Goal: Task Accomplishment & Management: Manage account settings

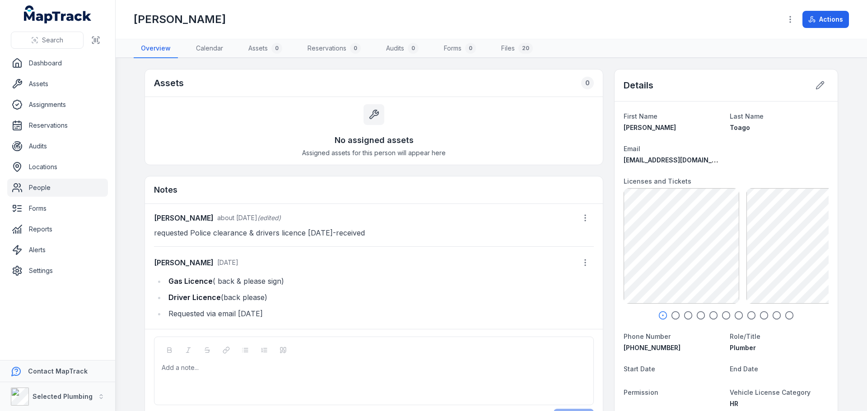
click at [674, 315] on icon "button" at bounding box center [675, 315] width 9 height 9
click at [685, 316] on icon "button" at bounding box center [688, 315] width 9 height 9
click at [696, 315] on icon "button" at bounding box center [700, 315] width 9 height 9
click at [687, 316] on icon "button" at bounding box center [688, 315] width 9 height 9
click at [300, 295] on li "Driver Licence (back please)" at bounding box center [380, 297] width 428 height 13
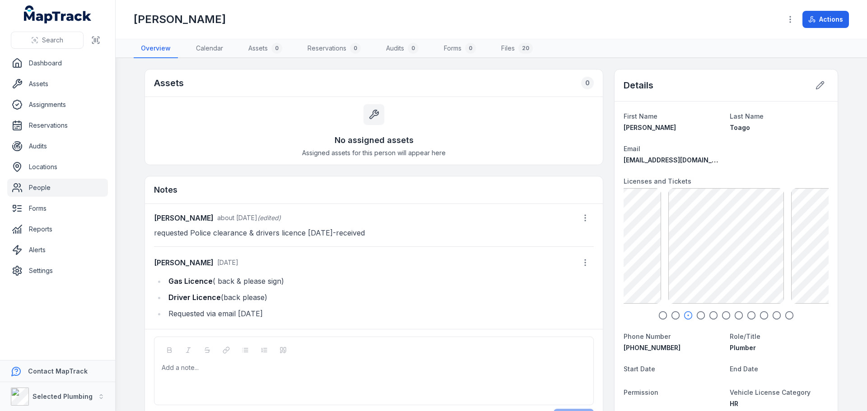
drag, startPoint x: 171, startPoint y: 280, endPoint x: 280, endPoint y: 301, distance: 110.9
click at [280, 301] on ul "Gas Licence ( back & please sign) Driver Licence (back please) Requested via em…" at bounding box center [374, 297] width 440 height 45
copy ul "Gas Licence ( back & please sign) Driver Licence (back please)"
click at [168, 376] on div "Add a note..." at bounding box center [374, 382] width 424 height 36
paste div
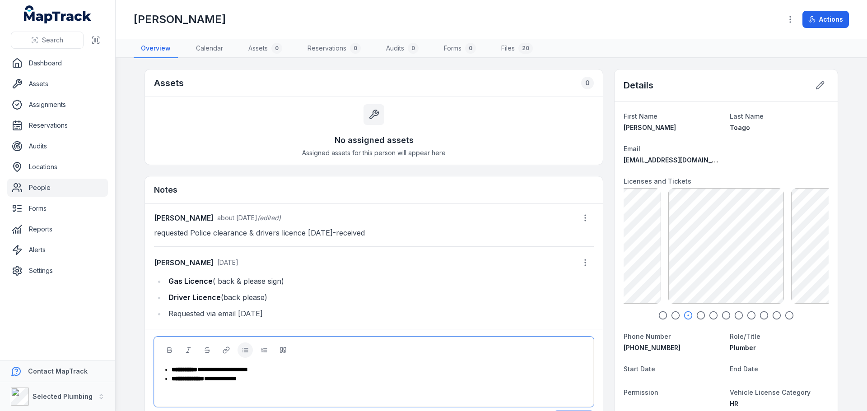
click at [281, 372] on div "**********" at bounding box center [379, 369] width 415 height 9
click at [263, 386] on div "**********" at bounding box center [374, 383] width 424 height 36
click at [271, 383] on div "**********" at bounding box center [379, 378] width 415 height 9
click at [760, 314] on icon "button" at bounding box center [764, 315] width 9 height 9
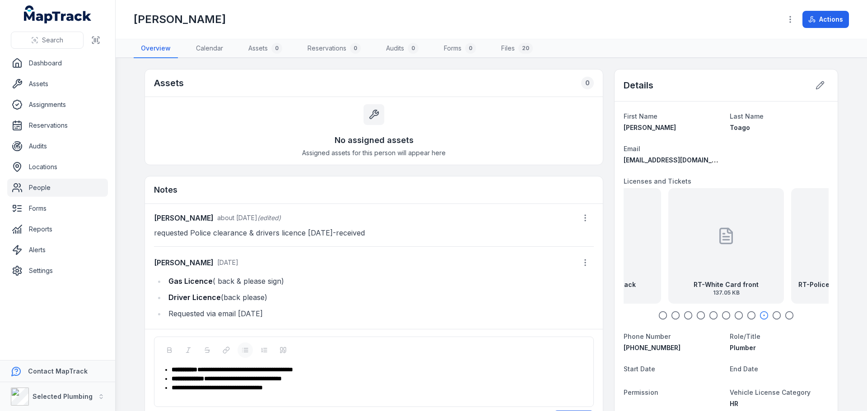
click at [772, 314] on icon "button" at bounding box center [776, 315] width 9 height 9
click at [786, 314] on icon "button" at bounding box center [789, 315] width 9 height 9
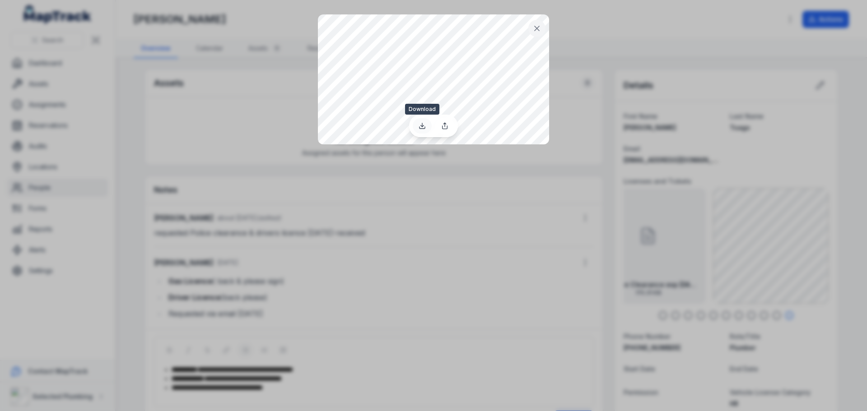
click at [424, 126] on icon at bounding box center [422, 125] width 7 height 7
click at [539, 29] on icon at bounding box center [536, 28] width 9 height 9
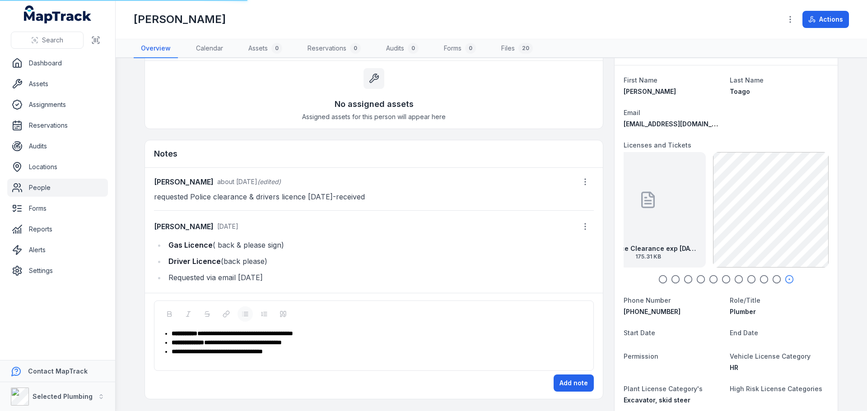
scroll to position [90, 0]
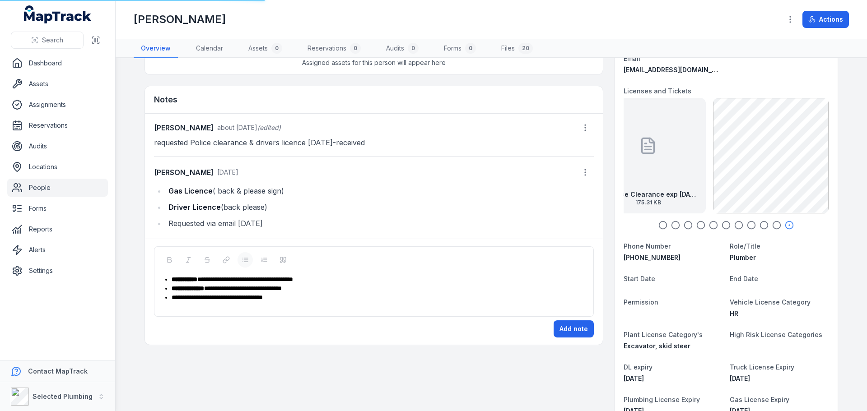
click at [298, 299] on div "**********" at bounding box center [379, 297] width 415 height 9
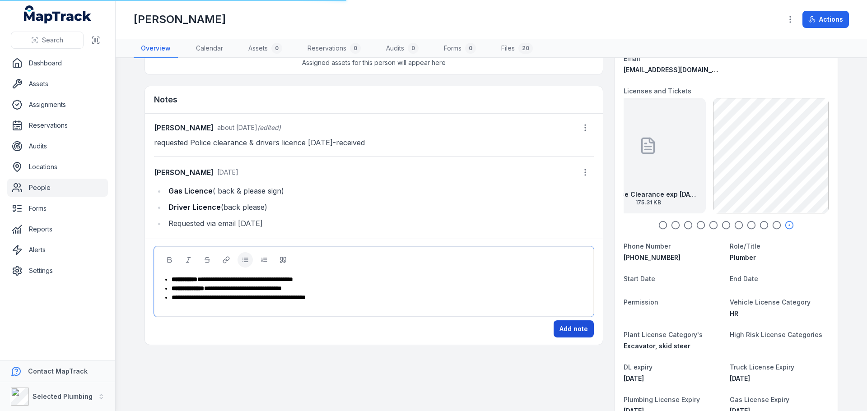
click at [578, 332] on button "Add note" at bounding box center [574, 329] width 40 height 17
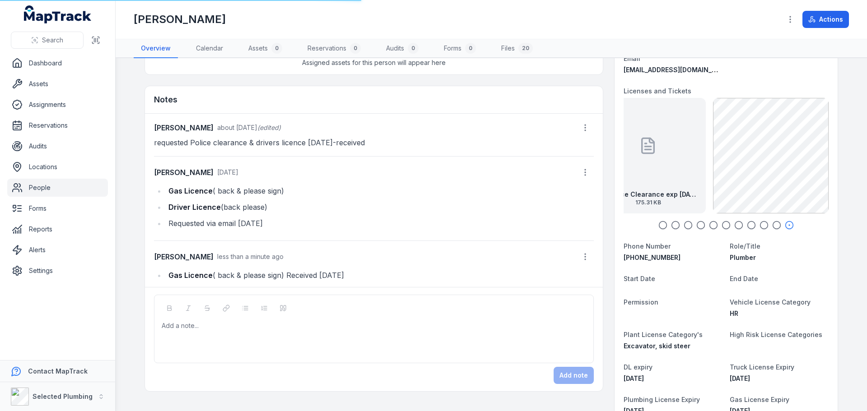
scroll to position [36, 0]
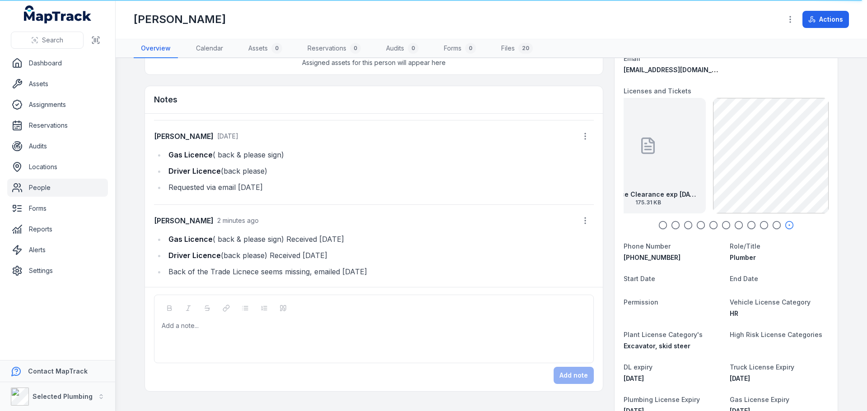
click at [662, 226] on icon "button" at bounding box center [662, 225] width 9 height 9
click at [672, 226] on icon "button" at bounding box center [675, 225] width 9 height 9
click at [685, 224] on icon "button" at bounding box center [688, 225] width 9 height 9
click at [697, 224] on icon "button" at bounding box center [700, 225] width 9 height 9
drag, startPoint x: 32, startPoint y: 176, endPoint x: 30, endPoint y: 183, distance: 7.9
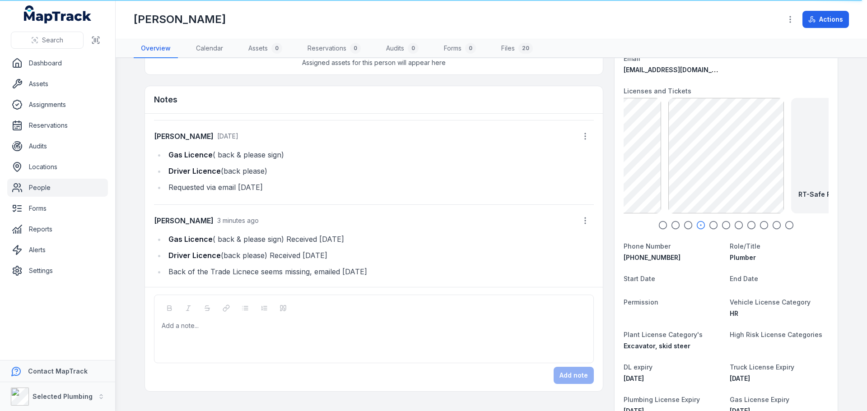
click at [32, 176] on link "Locations" at bounding box center [57, 167] width 101 height 18
click at [33, 187] on link "People" at bounding box center [57, 188] width 101 height 18
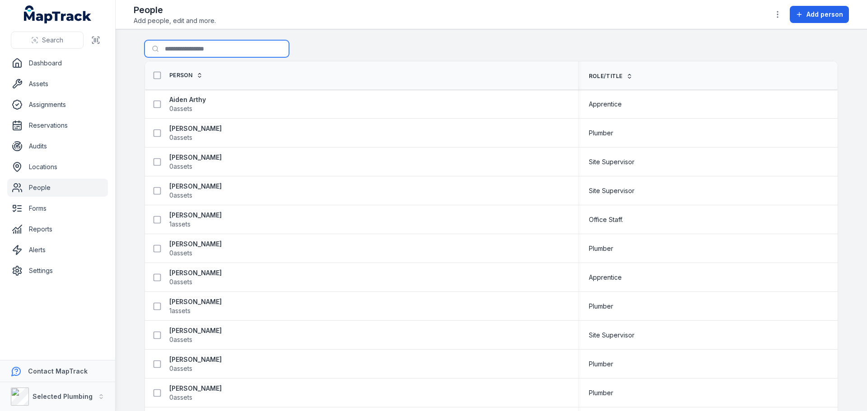
click at [182, 48] on input "Search for people" at bounding box center [217, 48] width 145 height 17
type input "****"
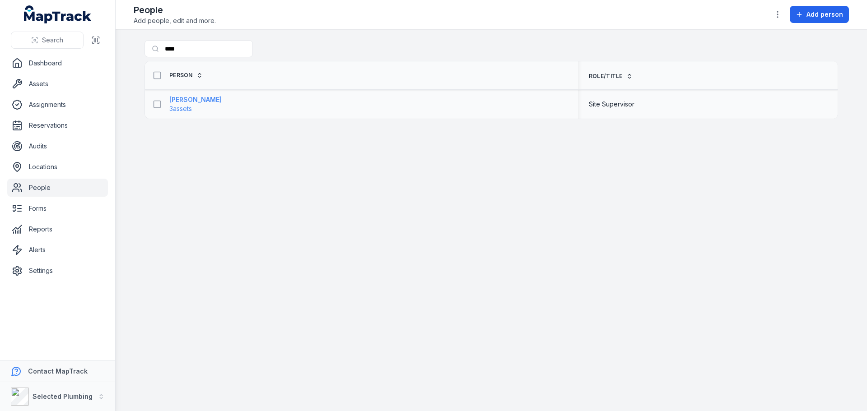
click at [191, 96] on strong "Gary Helferty" at bounding box center [195, 99] width 52 height 9
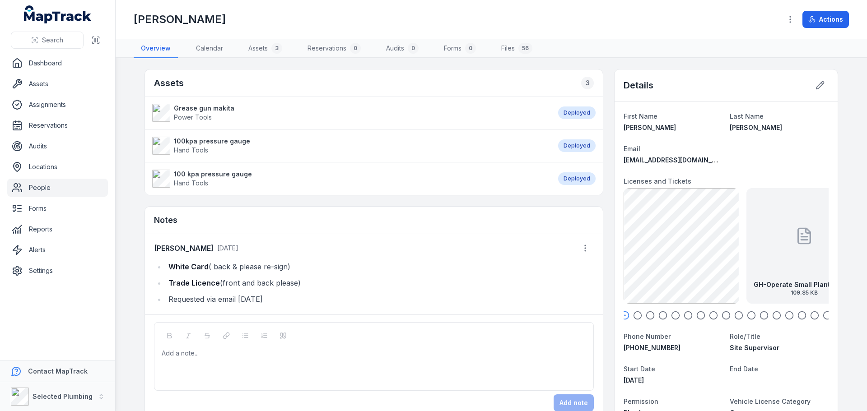
click at [634, 312] on circle "button" at bounding box center [638, 316] width 8 height 8
click at [649, 314] on icon "button" at bounding box center [650, 315] width 9 height 9
click at [661, 316] on icon "button" at bounding box center [662, 315] width 9 height 9
click at [678, 317] on div at bounding box center [726, 315] width 205 height 9
click at [674, 316] on icon "button" at bounding box center [675, 315] width 9 height 9
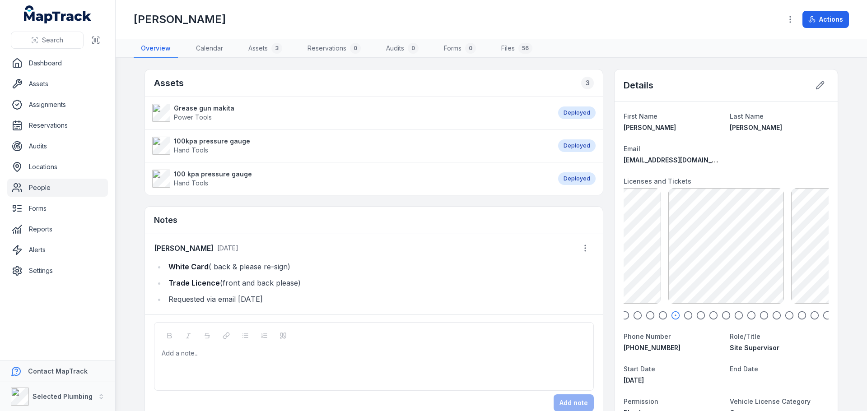
click at [684, 316] on icon "button" at bounding box center [688, 315] width 9 height 9
click at [696, 316] on icon "button" at bounding box center [700, 315] width 9 height 9
click at [713, 316] on icon "button" at bounding box center [713, 315] width 9 height 9
click at [723, 316] on icon "button" at bounding box center [726, 315] width 9 height 9
click at [737, 315] on icon "button" at bounding box center [738, 315] width 9 height 9
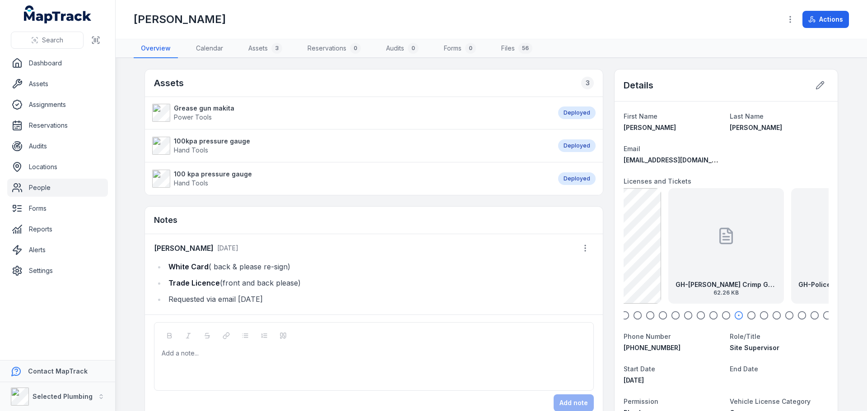
click at [749, 315] on icon "button" at bounding box center [751, 315] width 9 height 9
click at [764, 315] on circle "button" at bounding box center [764, 316] width 8 height 8
click at [780, 315] on div at bounding box center [726, 315] width 205 height 9
click at [777, 317] on circle "button" at bounding box center [777, 316] width 8 height 8
click at [792, 314] on div at bounding box center [726, 315] width 205 height 9
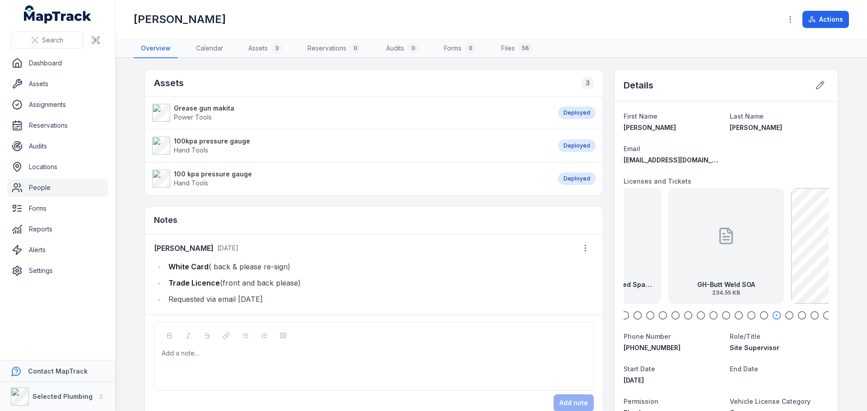
click at [824, 315] on circle "button" at bounding box center [828, 316] width 8 height 8
click at [41, 187] on link "People" at bounding box center [57, 188] width 101 height 18
click at [33, 190] on link "People" at bounding box center [57, 188] width 101 height 18
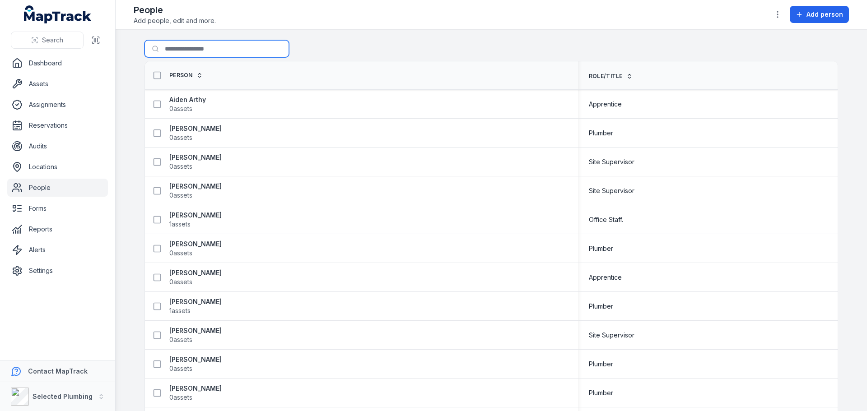
click at [185, 48] on input "Search for people" at bounding box center [217, 48] width 145 height 17
type input "******"
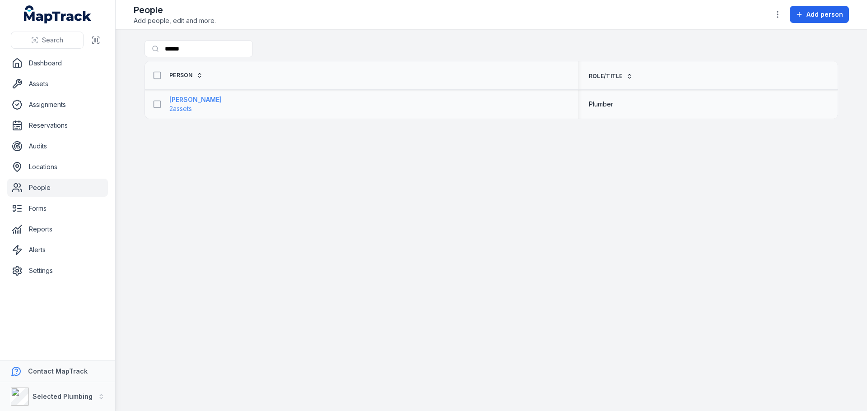
click at [180, 102] on strong "Jack Tanner" at bounding box center [195, 99] width 52 height 9
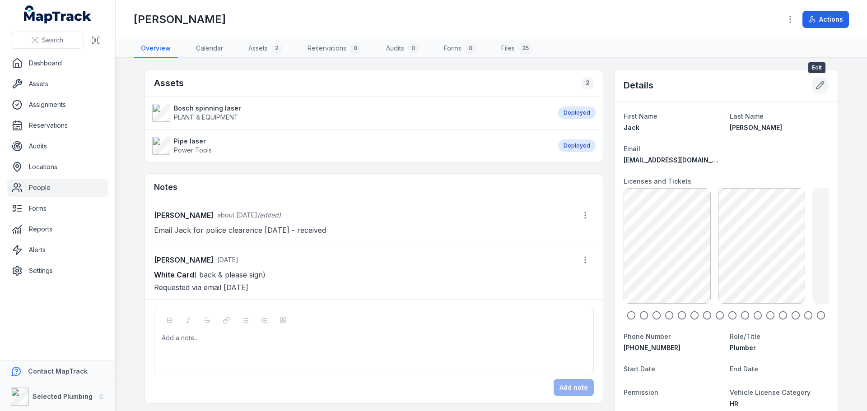
click at [820, 85] on icon at bounding box center [820, 85] width 9 height 9
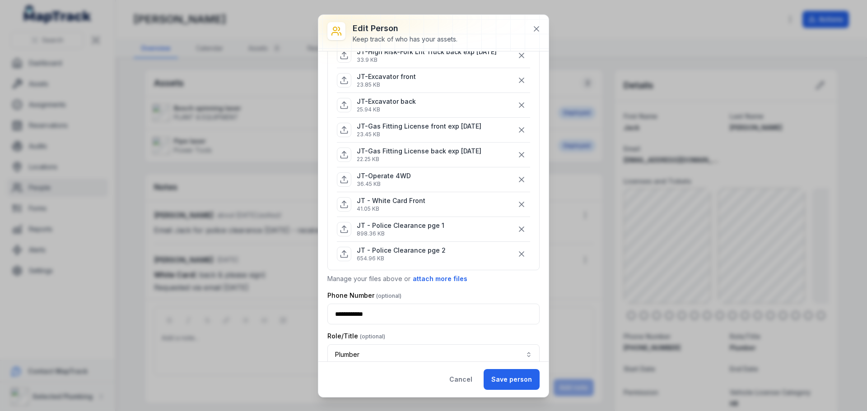
scroll to position [361, 0]
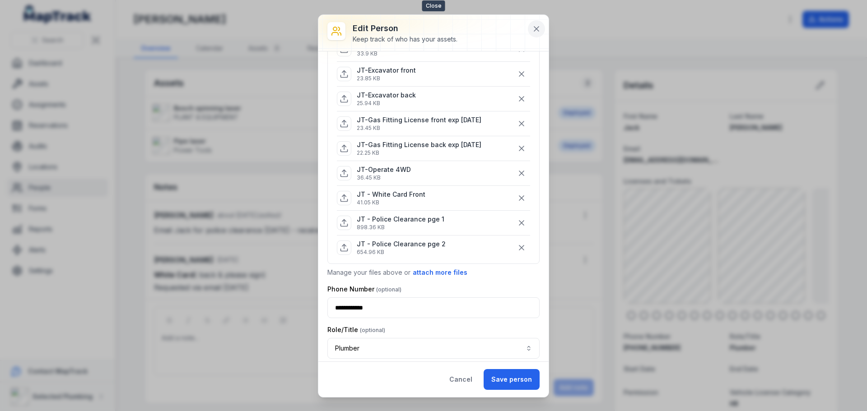
click at [538, 29] on icon at bounding box center [536, 28] width 9 height 9
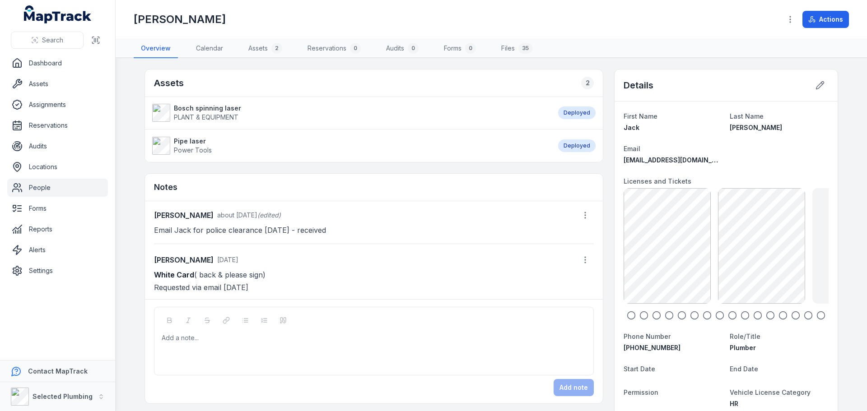
click at [627, 316] on icon "button" at bounding box center [631, 315] width 9 height 9
click at [642, 316] on icon "button" at bounding box center [643, 315] width 9 height 9
click at [652, 315] on icon "button" at bounding box center [656, 315] width 9 height 9
click at [665, 315] on icon "button" at bounding box center [669, 315] width 9 height 9
click at [690, 315] on icon "button" at bounding box center [694, 315] width 9 height 9
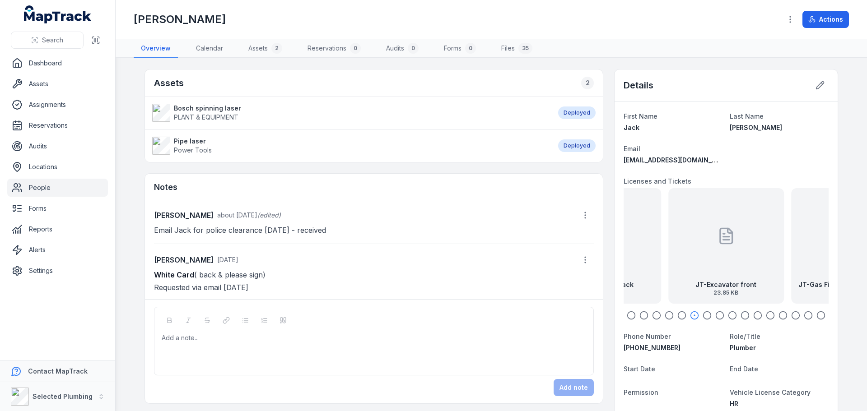
click at [817, 316] on icon "button" at bounding box center [820, 315] width 9 height 9
click at [808, 315] on circle "button" at bounding box center [809, 316] width 8 height 8
click at [791, 315] on icon "button" at bounding box center [795, 315] width 9 height 9
click at [779, 315] on icon "button" at bounding box center [783, 315] width 9 height 9
click at [754, 313] on icon "button" at bounding box center [757, 315] width 9 height 9
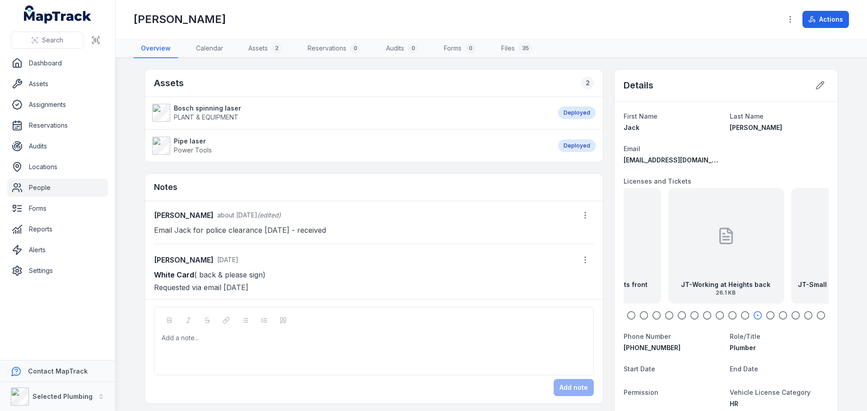
click at [741, 315] on icon "button" at bounding box center [745, 315] width 9 height 9
click at [729, 316] on icon "button" at bounding box center [732, 315] width 9 height 9
click at [627, 317] on icon "button" at bounding box center [631, 315] width 9 height 9
click at [640, 318] on icon "button" at bounding box center [643, 315] width 9 height 9
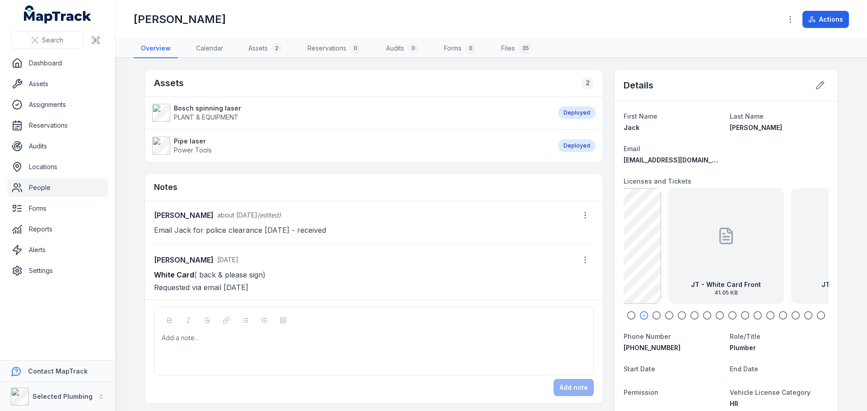
click at [719, 273] on div at bounding box center [726, 236] width 18 height 81
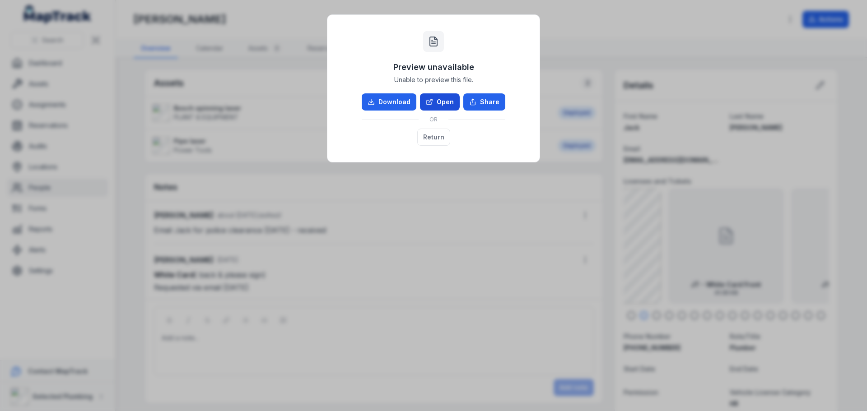
click at [443, 102] on link "Open" at bounding box center [440, 101] width 40 height 17
click at [445, 136] on button "Return" at bounding box center [433, 137] width 33 height 17
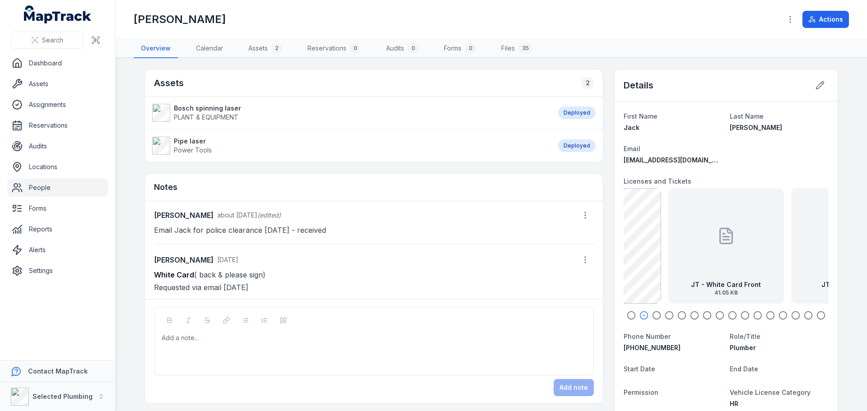
click at [656, 315] on icon "button" at bounding box center [656, 315] width 9 height 9
click at [640, 316] on icon "button" at bounding box center [643, 315] width 9 height 9
click at [821, 85] on icon at bounding box center [820, 85] width 9 height 9
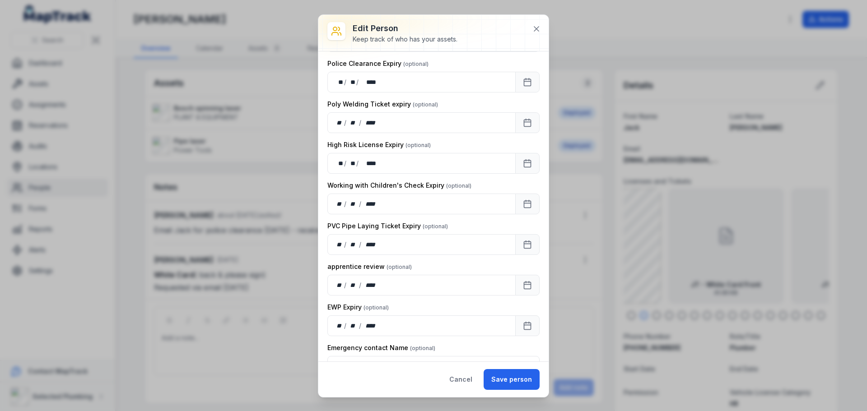
scroll to position [1129, 0]
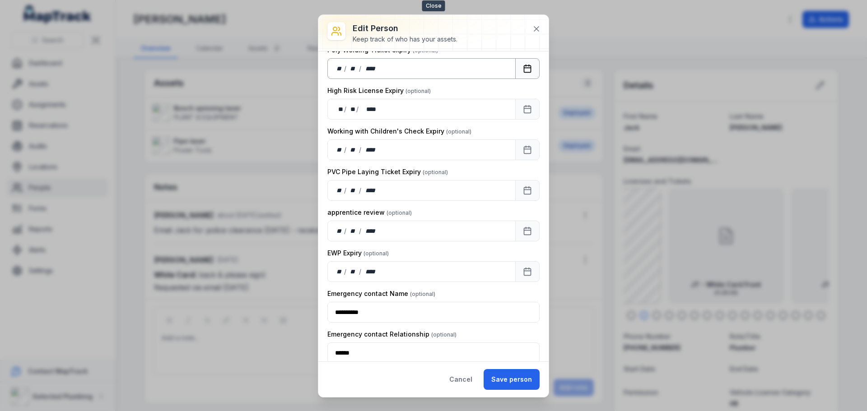
drag, startPoint x: 536, startPoint y: 29, endPoint x: 438, endPoint y: 67, distance: 104.7
click at [536, 29] on icon at bounding box center [536, 29] width 5 height 5
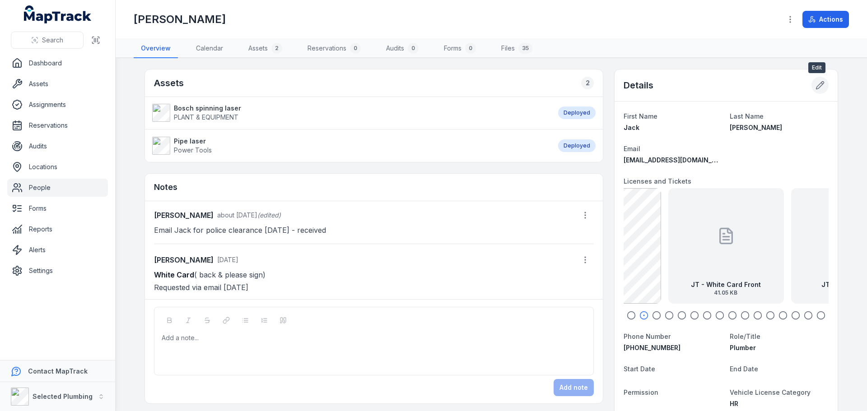
click at [818, 85] on icon at bounding box center [820, 86] width 8 height 8
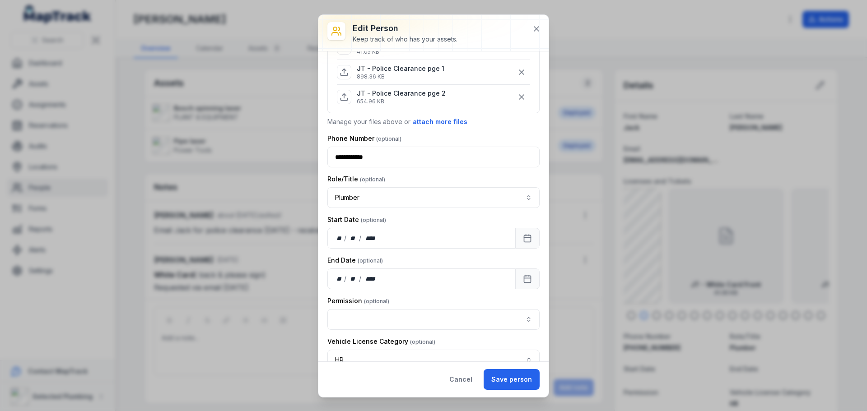
scroll to position [542, 0]
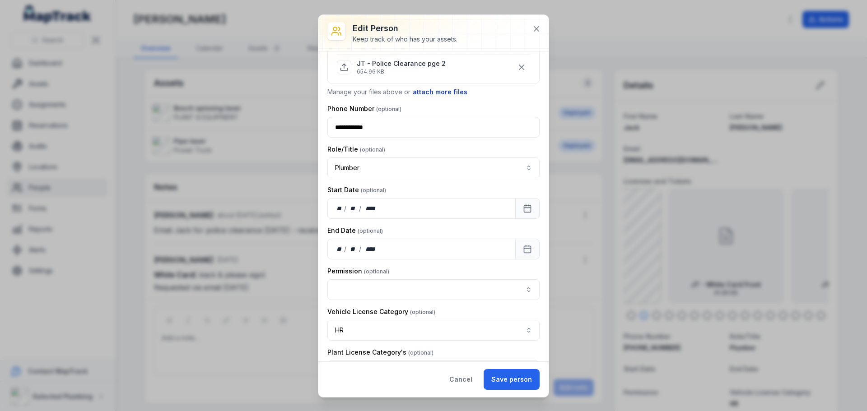
click at [448, 96] on button "attach more files" at bounding box center [440, 92] width 56 height 10
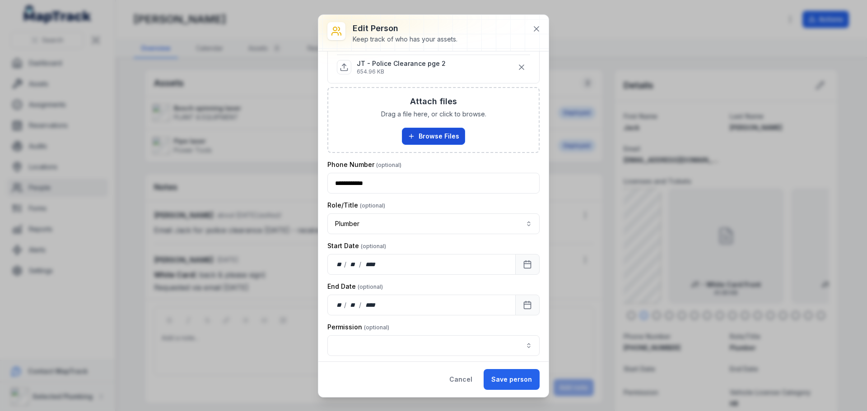
click at [431, 141] on button "Browse Files" at bounding box center [433, 136] width 63 height 17
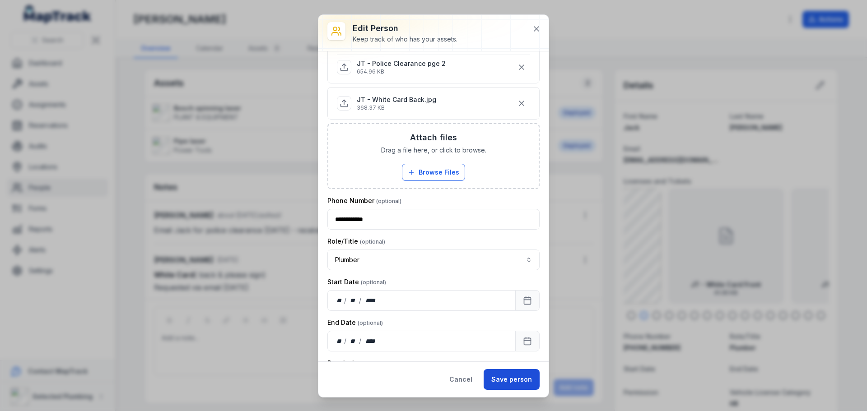
click at [507, 376] on button "Save person" at bounding box center [512, 379] width 56 height 21
